Goal: Task Accomplishment & Management: Use online tool/utility

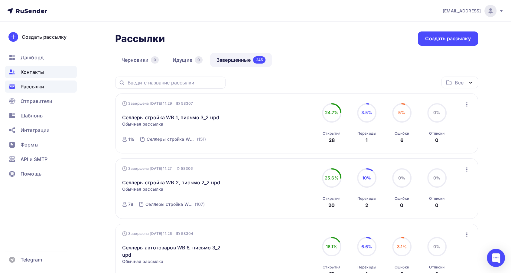
click at [31, 68] on span "Контакты" at bounding box center [32, 71] width 23 height 7
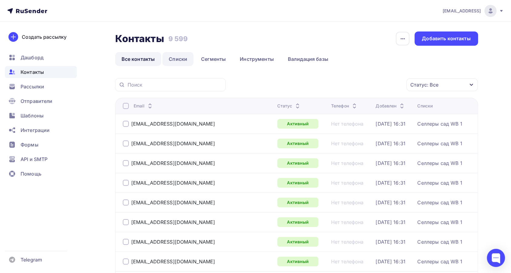
click at [184, 60] on link "Списки" at bounding box center [177, 59] width 31 height 14
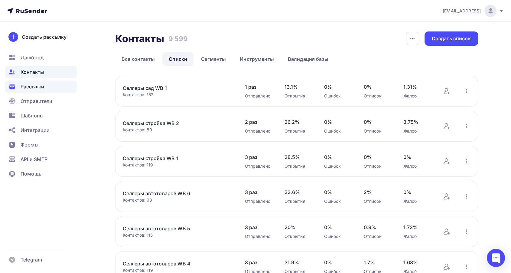
click at [48, 87] on div "Рассылки" at bounding box center [41, 86] width 72 height 12
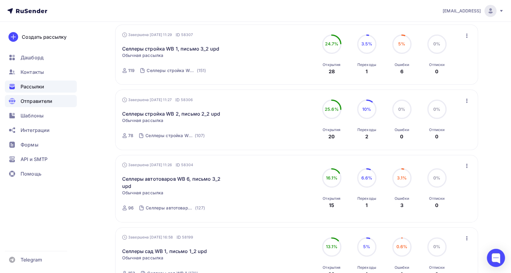
scroll to position [67, 0]
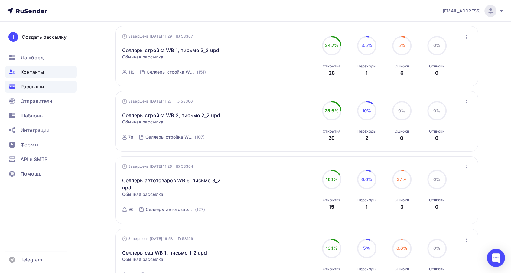
click at [39, 72] on span "Контакты" at bounding box center [32, 71] width 23 height 7
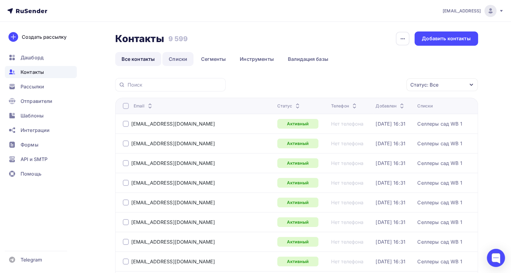
click at [178, 56] on link "Списки" at bounding box center [177, 59] width 31 height 14
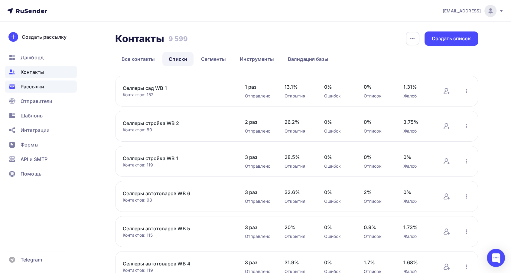
click at [40, 84] on span "Рассылки" at bounding box center [33, 86] width 24 height 7
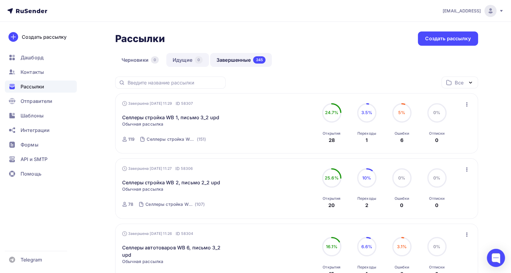
click at [191, 61] on link "Идущие 0" at bounding box center [187, 60] width 43 height 14
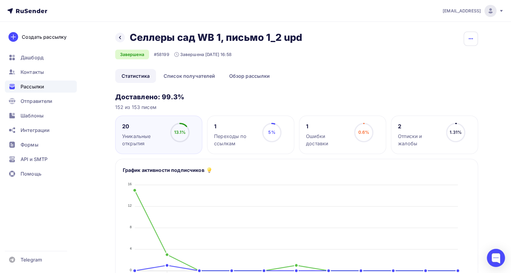
click at [473, 38] on icon "button" at bounding box center [470, 38] width 7 height 7
click at [455, 56] on div "Копировать" at bounding box center [447, 57] width 58 height 7
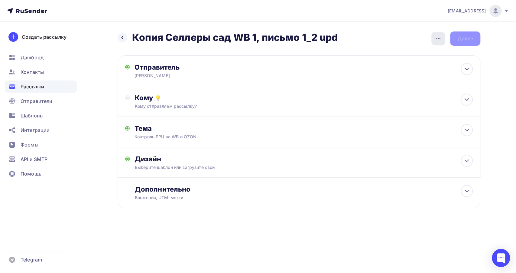
click at [438, 40] on icon "button" at bounding box center [438, 38] width 7 height 7
click at [416, 68] on div "Переименовать рассылку" at bounding box center [406, 69] width 75 height 7
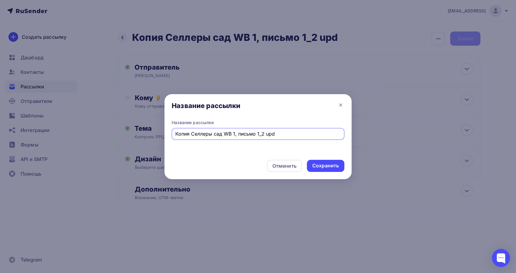
drag, startPoint x: 191, startPoint y: 134, endPoint x: 142, endPoint y: 130, distance: 49.1
click at [142, 130] on div "Название рассылки Название рассылки Копия Селлеры сад WB 1, письмо 1_2 upd Отме…" at bounding box center [258, 136] width 516 height 273
click at [243, 133] on input "Селлеры сад WB 1, письмо 1_2 upd" at bounding box center [258, 133] width 166 height 7
type input "Селлеры сад WB 1, письмо 2_2 upd"
click at [335, 167] on div "Сохранить" at bounding box center [325, 165] width 27 height 7
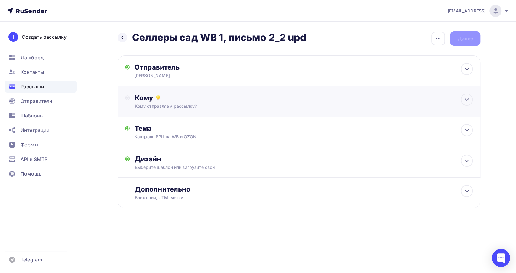
drag, startPoint x: 290, startPoint y: 105, endPoint x: 292, endPoint y: 107, distance: 3.2
click at [290, 104] on div "Кому отправляем рассылку?" at bounding box center [287, 106] width 304 height 6
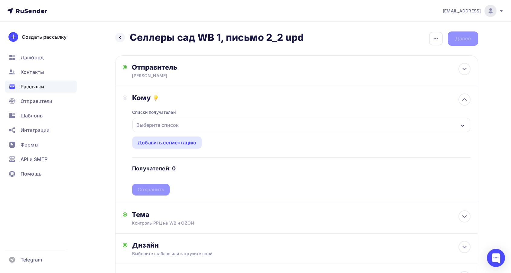
click at [276, 124] on div "Выберите список" at bounding box center [300, 125] width 337 height 14
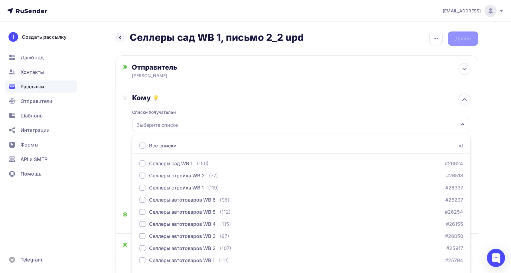
scroll to position [18, 0]
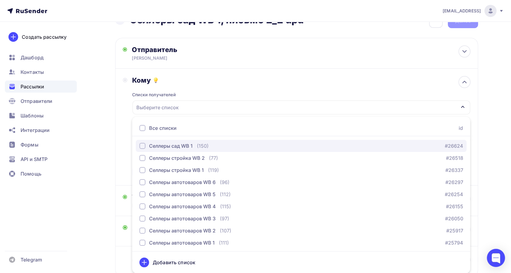
click at [195, 145] on div "Селлеры сад WB 1 (150)" at bounding box center [173, 145] width 69 height 7
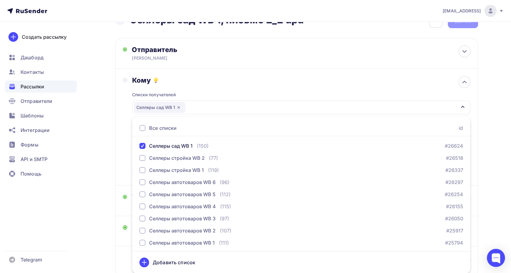
click at [125, 140] on div "Кому Списки получателей Селлеры сад WB 1 Все списки id Селлеры сад WB 1 (150) #…" at bounding box center [297, 127] width 348 height 102
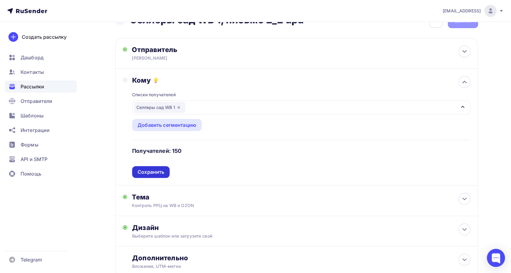
click at [157, 169] on div "Сохранить" at bounding box center [151, 171] width 27 height 7
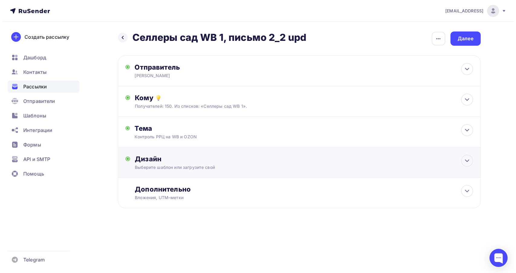
scroll to position [0, 0]
click at [197, 140] on div "Тема Контроль РРЦ на WB и OZON Тема * Контроль РРЦ на WB и OZON Рекомендуем исп…" at bounding box center [299, 132] width 363 height 31
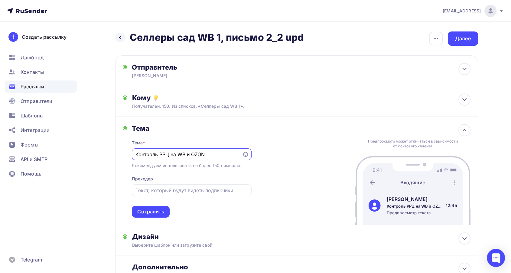
click at [136, 154] on input "Контроль РРЦ на WB и OZON" at bounding box center [186, 154] width 103 height 7
type input "Re:Контроль РРЦ на WB и OZON"
click at [138, 210] on div "Сохранить" at bounding box center [150, 211] width 27 height 7
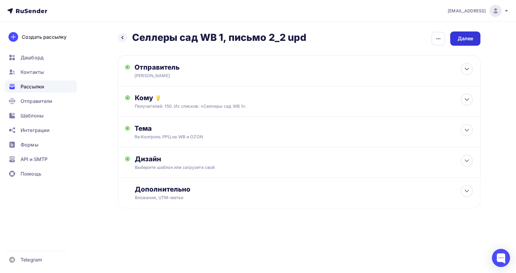
click at [465, 43] on div "Далее" at bounding box center [465, 38] width 30 height 14
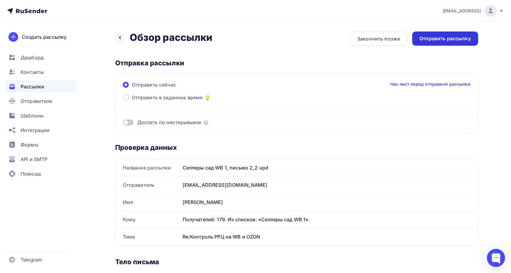
click at [466, 42] on div "Отправить рассылку" at bounding box center [444, 38] width 51 height 7
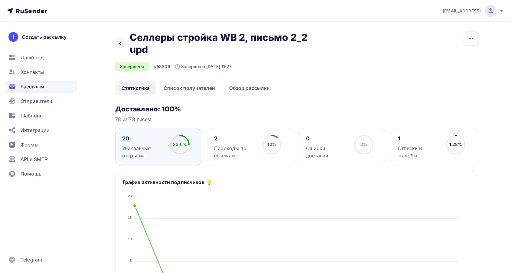
click at [473, 35] on icon "button" at bounding box center [470, 38] width 7 height 7
click at [460, 58] on div "Копировать" at bounding box center [447, 57] width 58 height 7
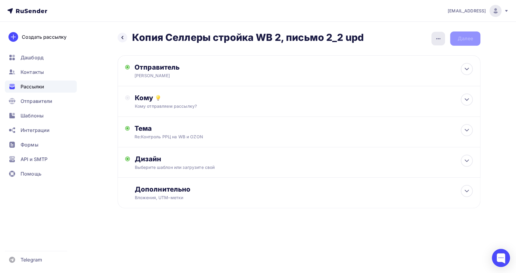
click at [438, 39] on icon "button" at bounding box center [438, 38] width 4 height 1
click at [402, 71] on div "Переименовать рассылку" at bounding box center [406, 69] width 75 height 7
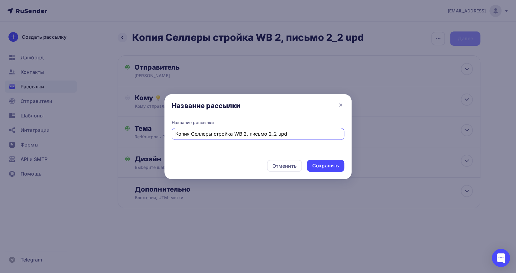
drag, startPoint x: 190, startPoint y: 134, endPoint x: 130, endPoint y: 125, distance: 61.1
click at [130, 125] on div "Название рассылки Название рассылки Копия Селлеры стройка WB 2, письмо 2_2 upd …" at bounding box center [258, 136] width 516 height 273
click at [255, 133] on input "Селлеры стройка WB 2, письмо 2_2 upd" at bounding box center [258, 133] width 166 height 7
type input "Селлеры стройка WB 2, письмо 3_2 upd"
click at [314, 164] on div "Сохранить" at bounding box center [325, 165] width 27 height 7
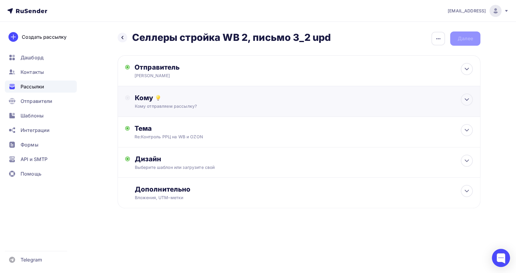
click at [201, 105] on div "Кому отправляем рассылку?" at bounding box center [287, 106] width 304 height 6
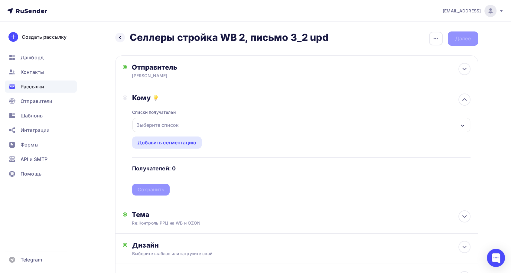
click at [208, 129] on div "Выберите список" at bounding box center [300, 125] width 337 height 14
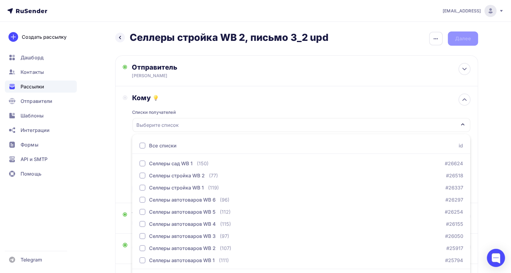
scroll to position [18, 0]
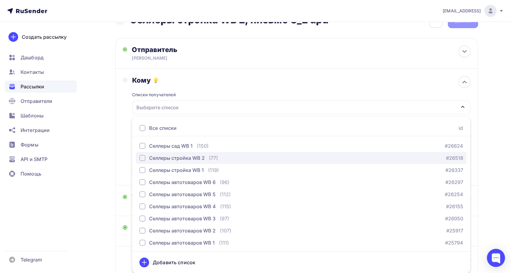
click at [198, 158] on div "Селлеры стройка WB 2" at bounding box center [177, 157] width 56 height 7
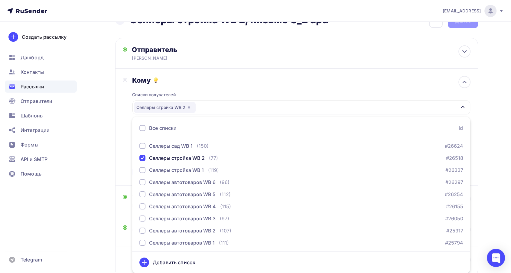
drag, startPoint x: 125, startPoint y: 154, endPoint x: 128, endPoint y: 162, distance: 8.6
click at [126, 154] on div "Кому Списки получателей Селлеры стройка WB 2 Все списки id Селлеры сад WB 1 (15…" at bounding box center [297, 127] width 348 height 102
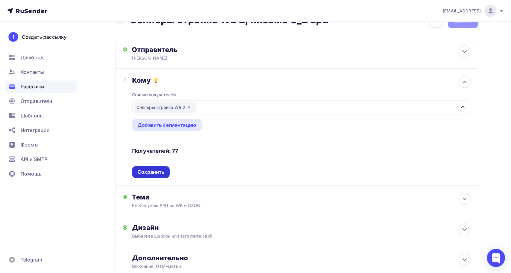
click at [158, 175] on div "Сохранить" at bounding box center [150, 172] width 37 height 12
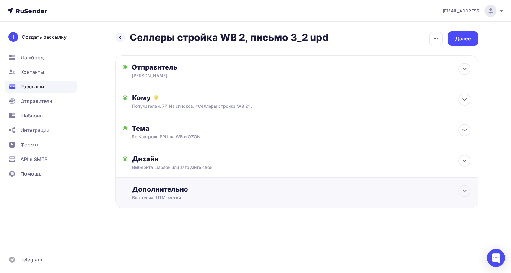
scroll to position [0, 0]
click at [199, 170] on div "Выберите шаблон или загрузите свой" at bounding box center [287, 167] width 304 height 6
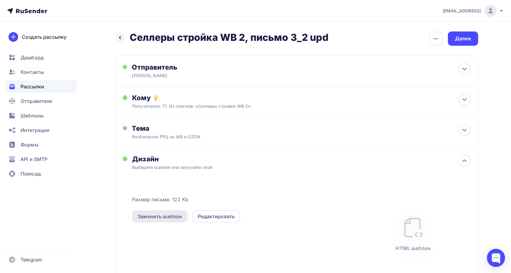
click at [179, 216] on div "Заменить шаблон" at bounding box center [160, 216] width 44 height 7
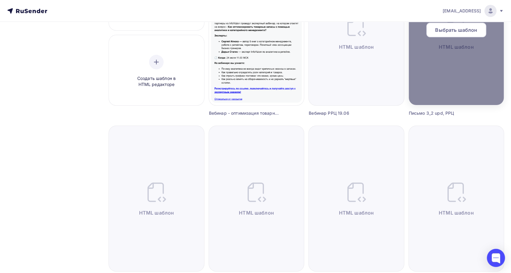
scroll to position [67, 0]
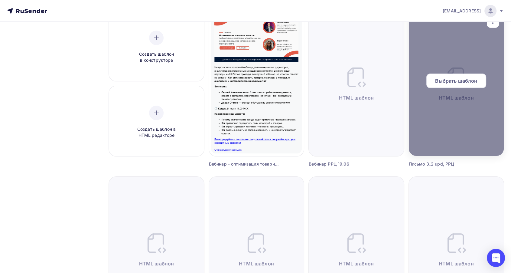
click at [450, 81] on span "Выбрать шаблон" at bounding box center [456, 80] width 42 height 7
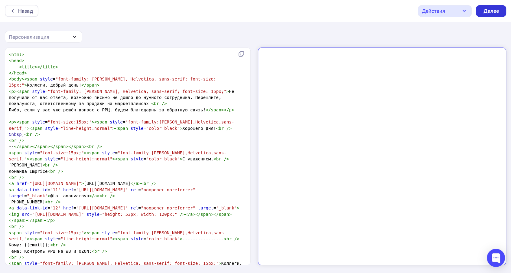
click at [496, 11] on div "Далее" at bounding box center [491, 11] width 16 height 7
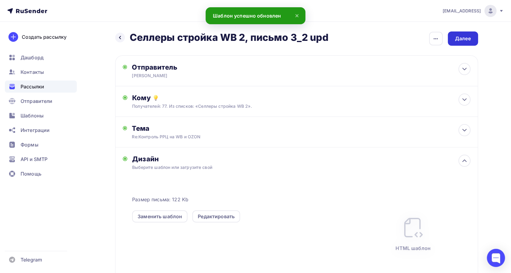
click at [468, 42] on div "Далее" at bounding box center [463, 38] width 30 height 14
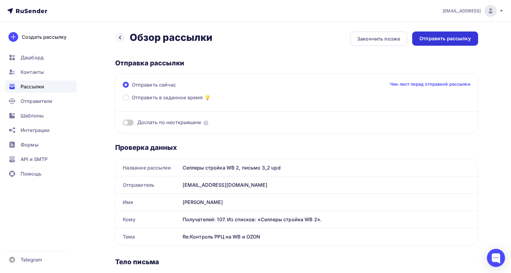
click at [439, 41] on div "Отправить рассылку" at bounding box center [444, 38] width 51 height 7
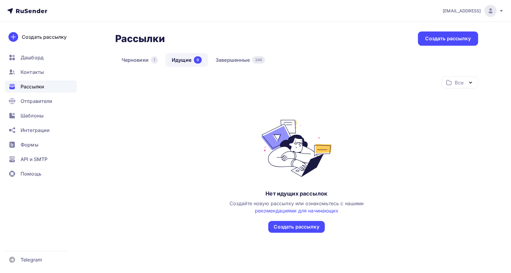
click at [239, 60] on link "Завершенные 246" at bounding box center [240, 60] width 62 height 14
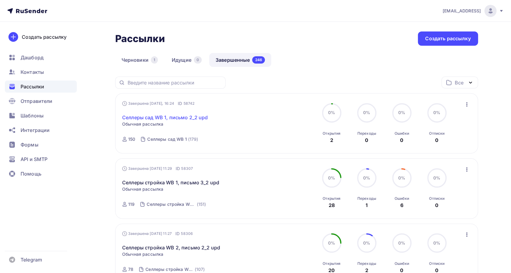
click at [187, 117] on link "Селлеры сад WB 1, письмо 2_2 upd" at bounding box center [165, 117] width 86 height 7
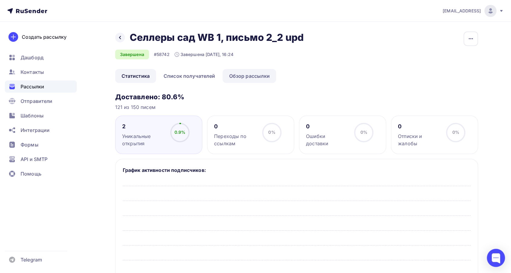
click at [249, 76] on link "Обзор рассылки" at bounding box center [249, 76] width 54 height 14
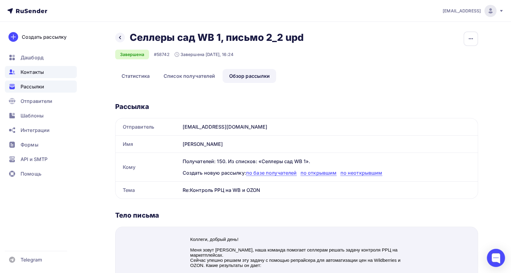
click at [45, 73] on div "Контакты" at bounding box center [41, 72] width 72 height 12
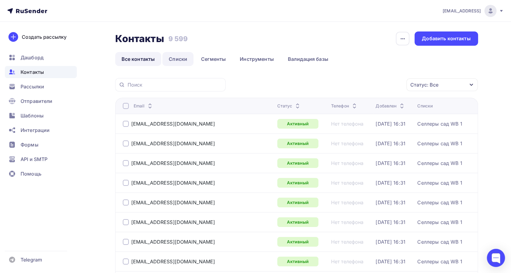
click at [177, 58] on link "Списки" at bounding box center [177, 59] width 31 height 14
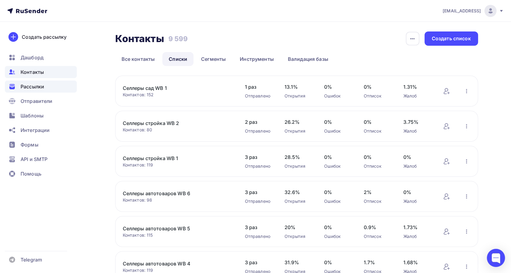
click at [33, 86] on span "Рассылки" at bounding box center [33, 86] width 24 height 7
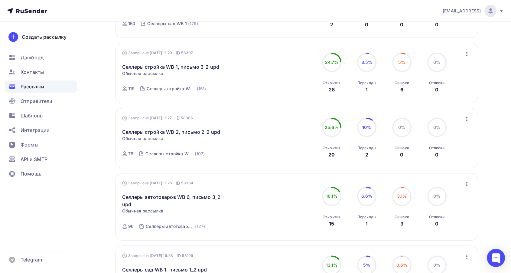
scroll to position [67, 0]
